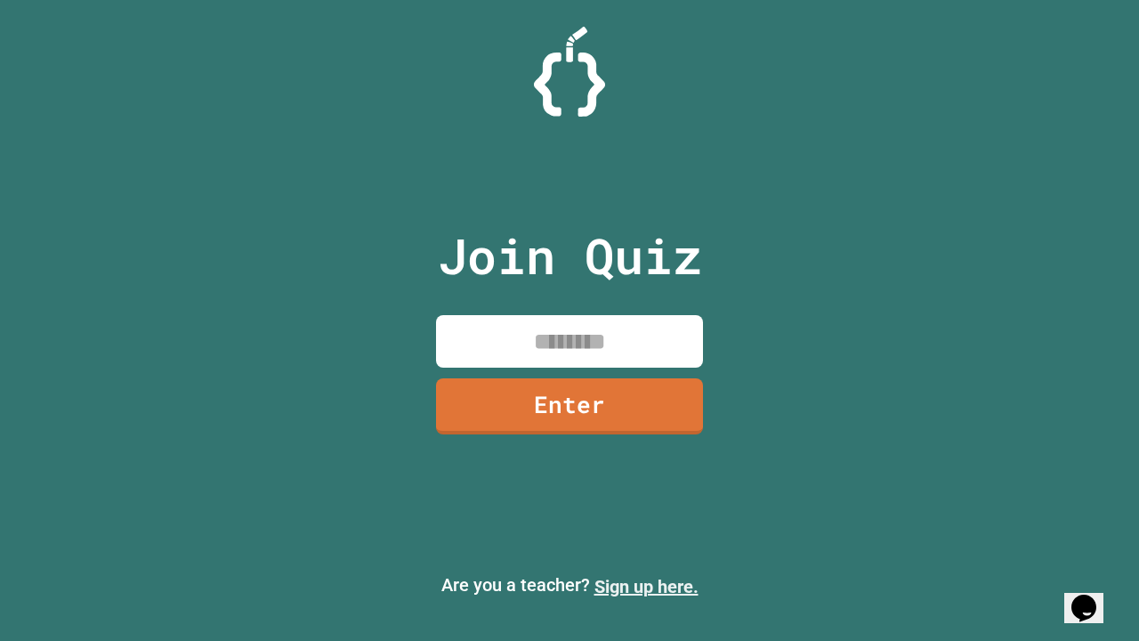
click at [646, 587] on link "Sign up here." at bounding box center [647, 586] width 104 height 21
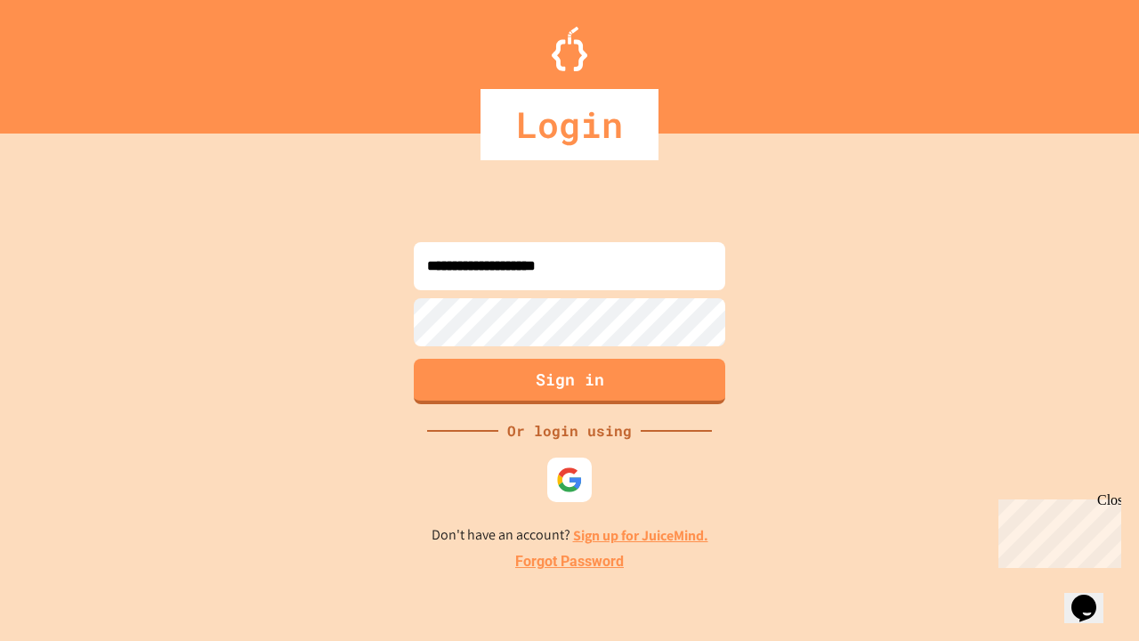
type input "**********"
